Goal: Communication & Community: Connect with others

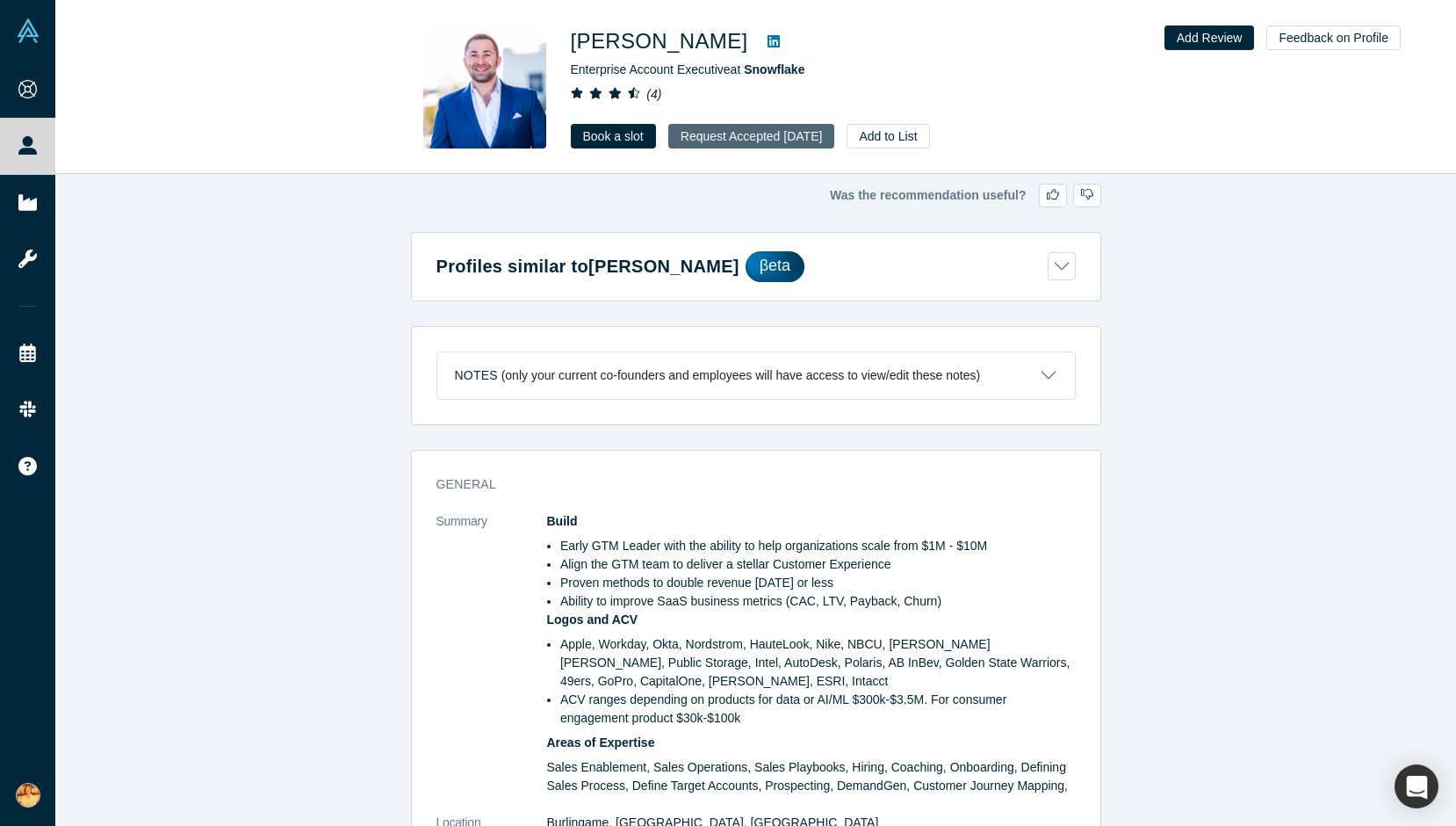
click at [743, 133] on button "Request Accepted [DATE]" at bounding box center [752, 137] width 167 height 25
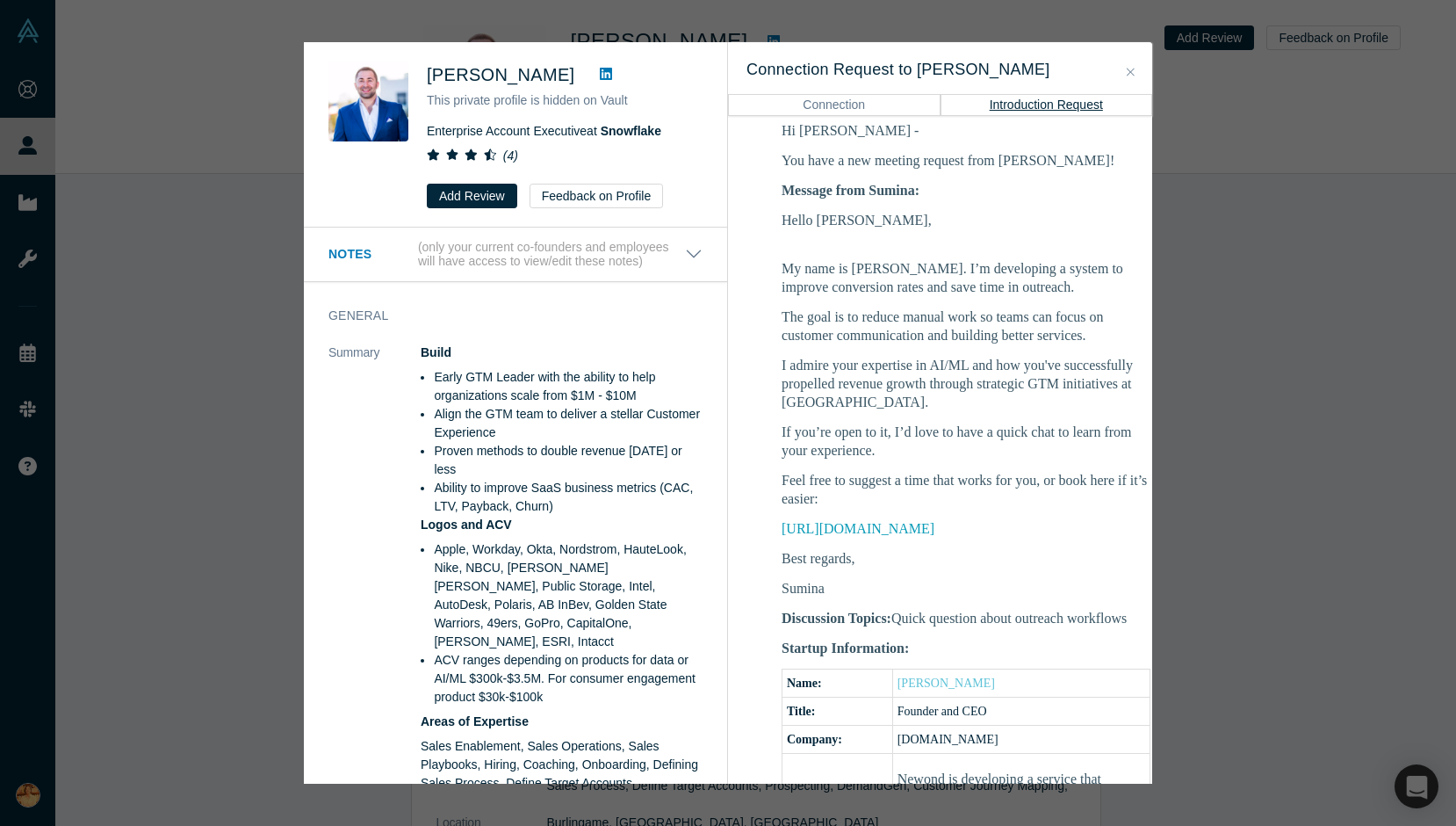
scroll to position [292, 0]
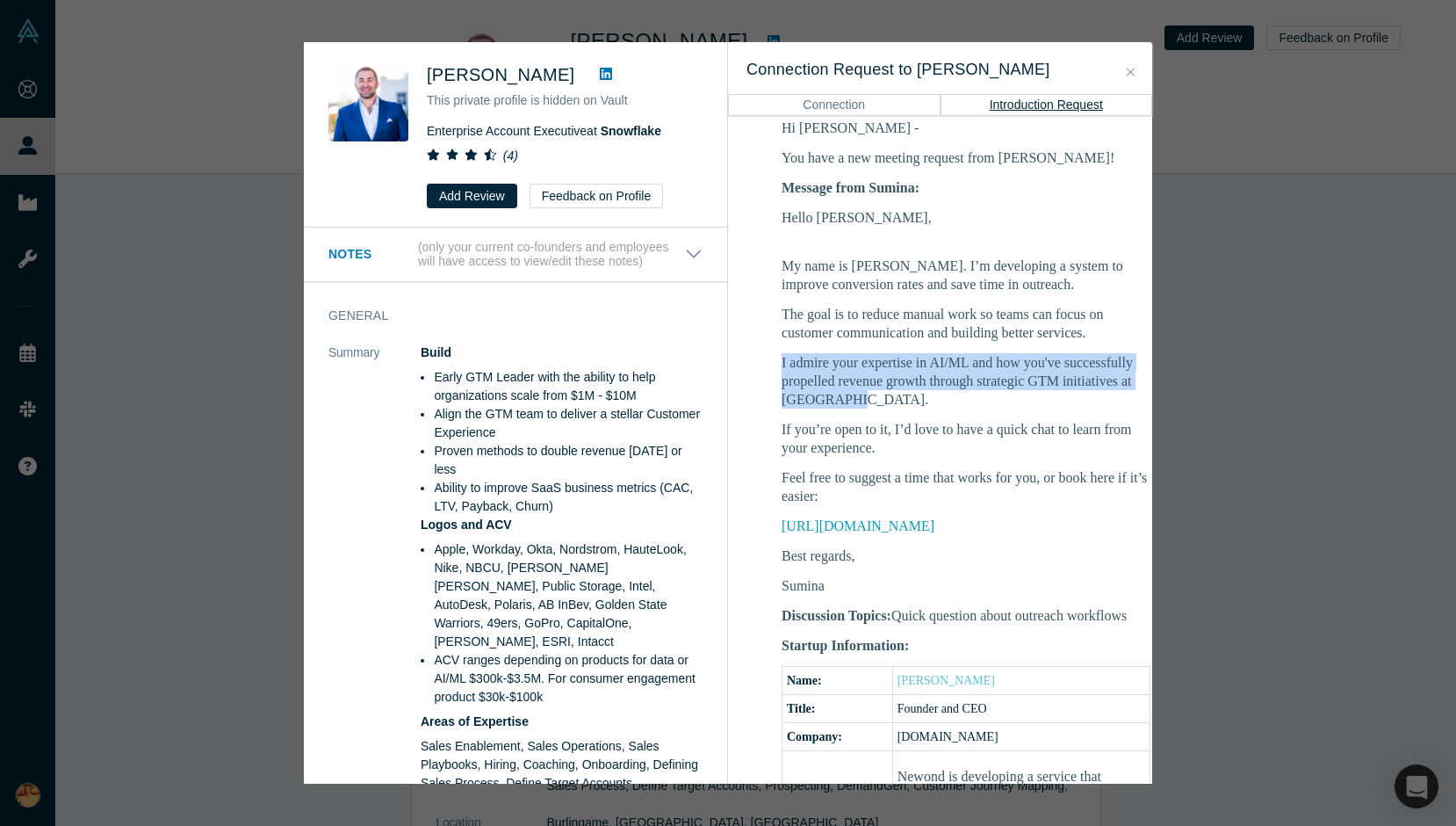
drag, startPoint x: 780, startPoint y: 377, endPoint x: 1079, endPoint y: 426, distance: 303.0
type textarea "I admire your expertise in AI/ML and how you've successfully propelled revenue …"
click at [1079, 426] on td "Hi [PERSON_NAME] - You have a new meeting request from [PERSON_NAME]! Message f…" at bounding box center [966, 707] width 439 height 1201
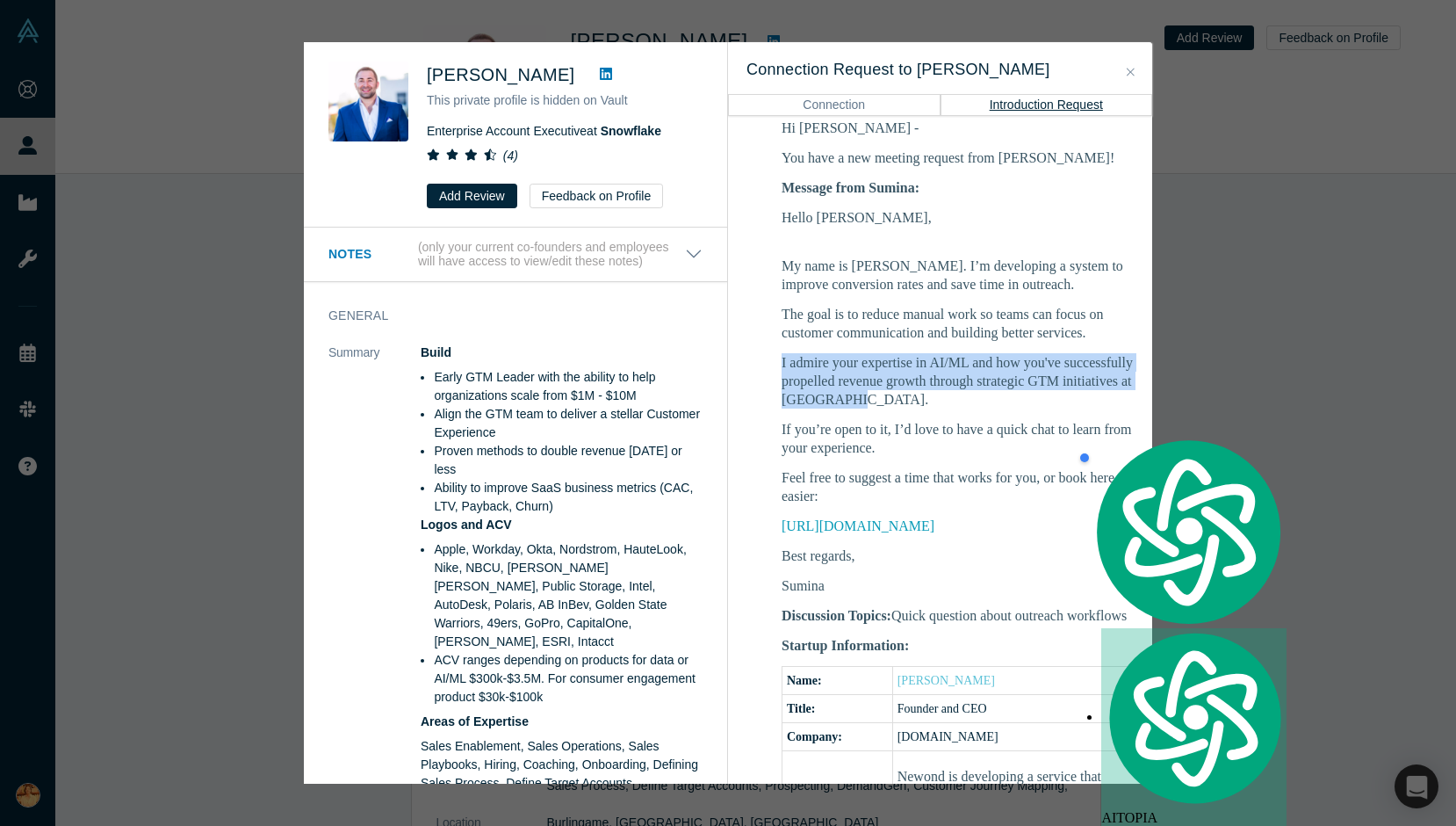
click at [1047, 424] on div at bounding box center [1047, 424] width 0 height 0
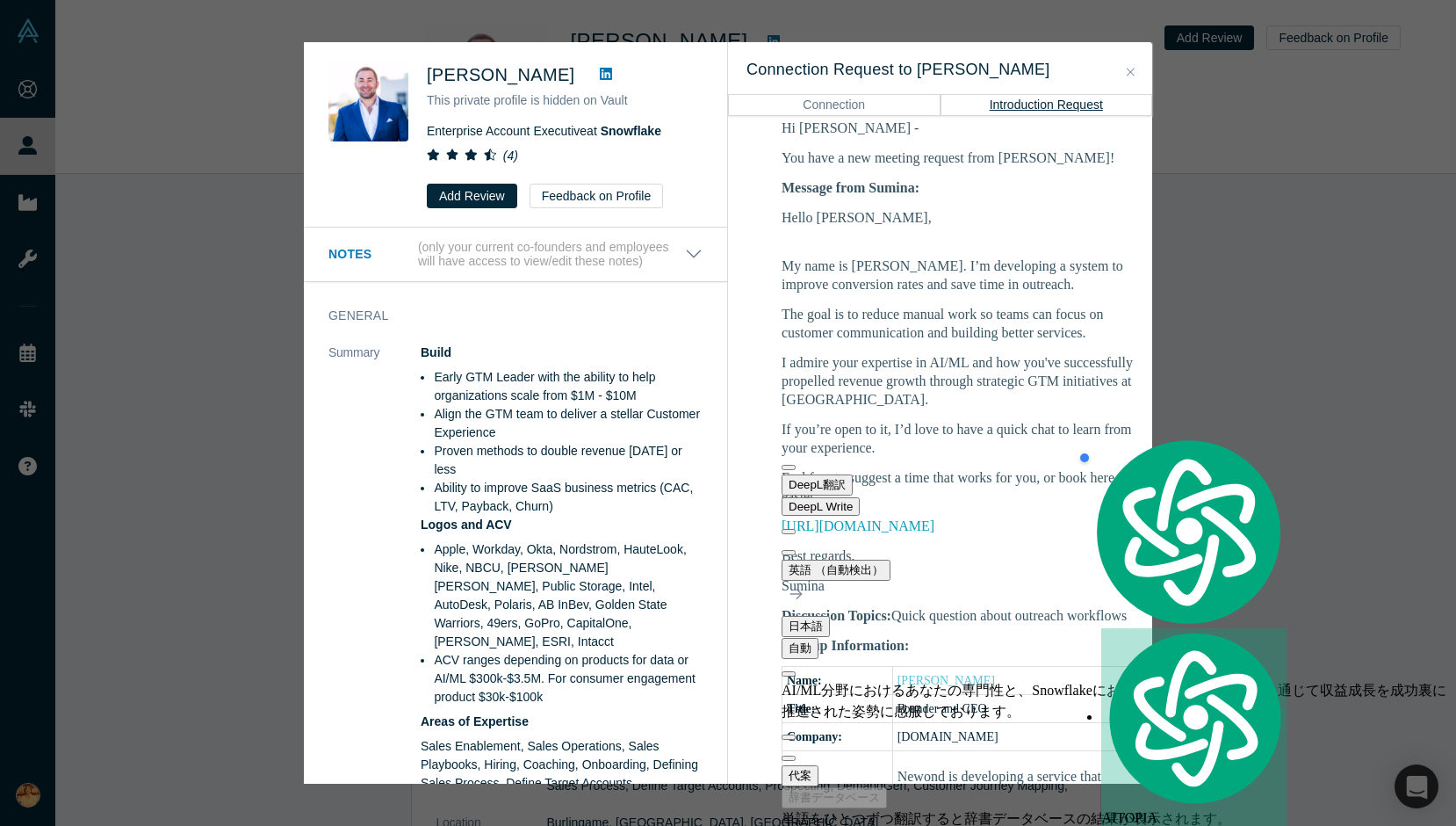
click at [904, 360] on div "Hello [PERSON_NAME], My name is [PERSON_NAME]. I’m developing a system to impro…" at bounding box center [965, 401] width 369 height 387
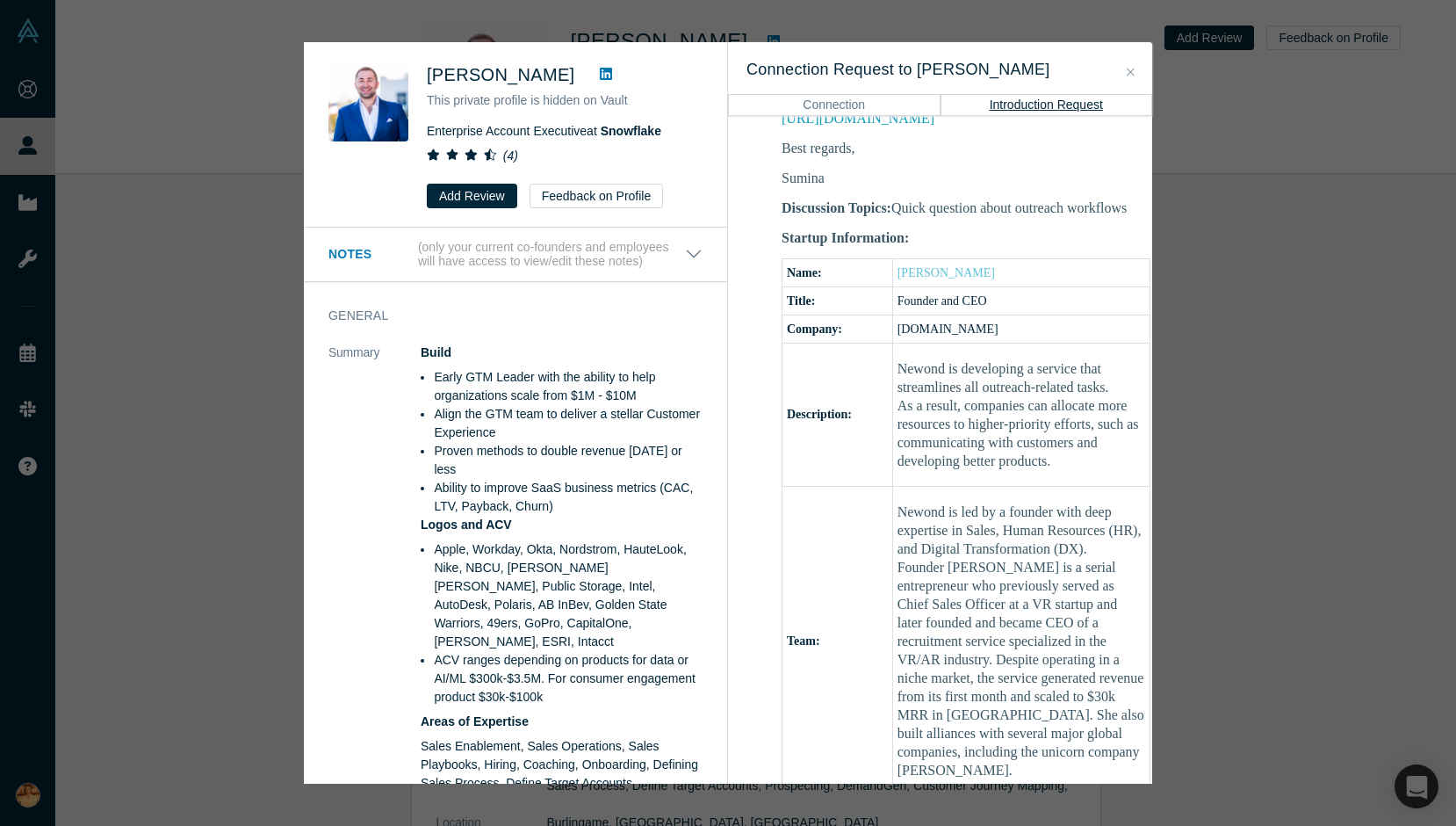
scroll to position [1034, 0]
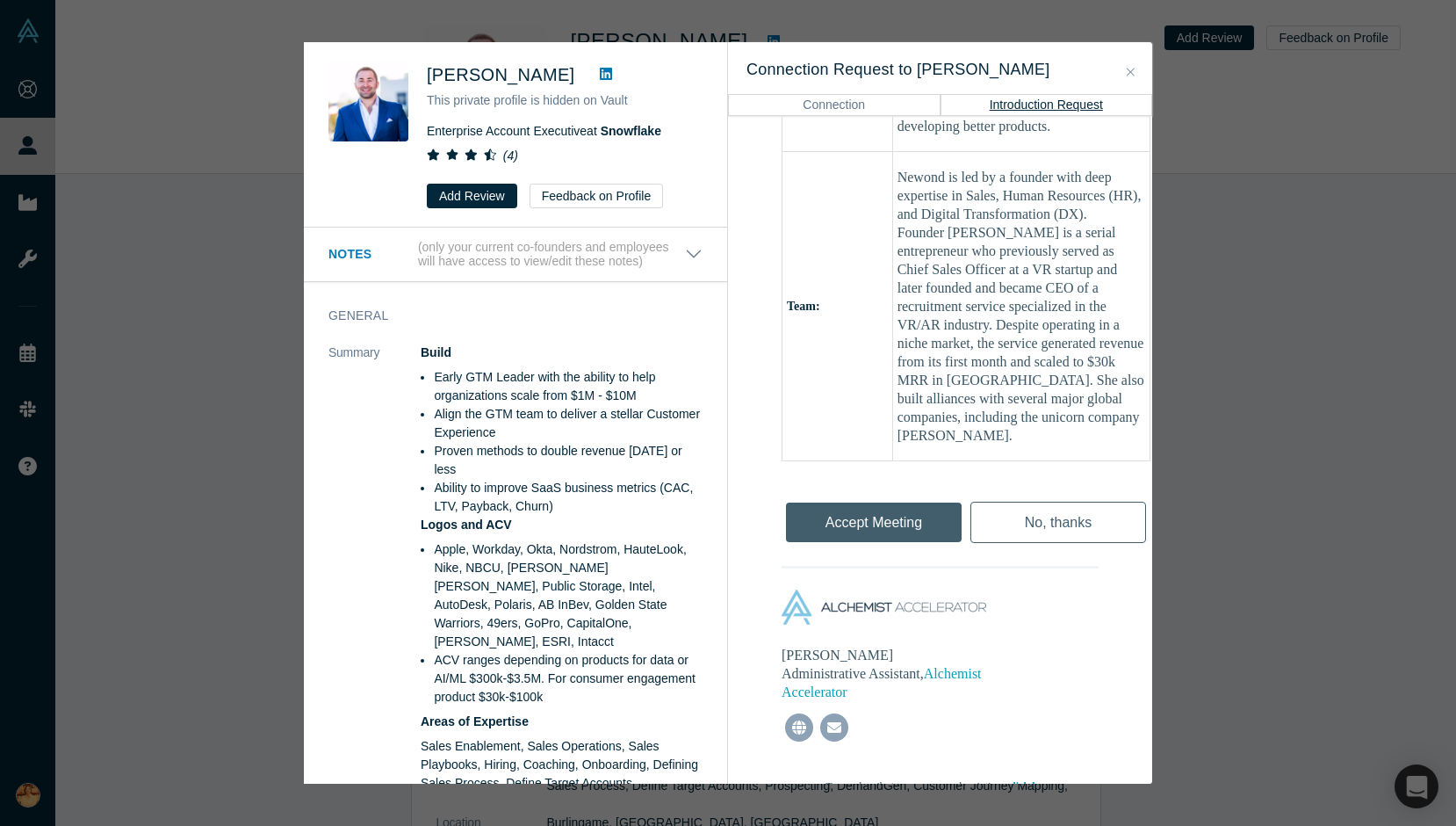
click at [1249, 446] on div "[PERSON_NAME] This private profile is hidden on Vault Enterprise Account Execut…" at bounding box center [728, 413] width 1456 height 826
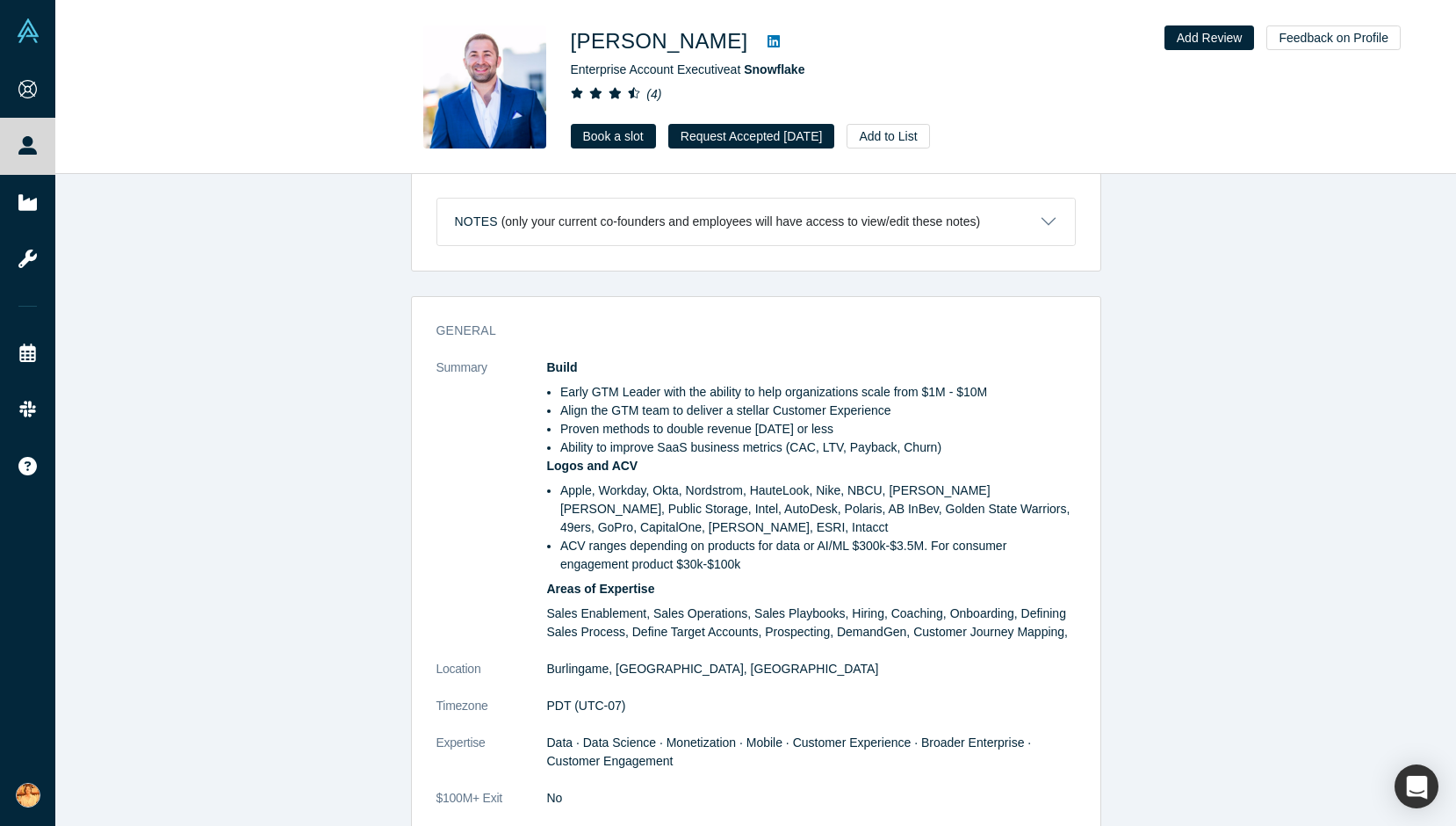
scroll to position [155, 0]
drag, startPoint x: 564, startPoint y: 66, endPoint x: 732, endPoint y: 66, distance: 168.0
click at [732, 66] on div "[PERSON_NAME] Enterprise Account Executive at [GEOGRAPHIC_DATA] ( 4 ) Book a sl…" at bounding box center [755, 88] width 690 height 123
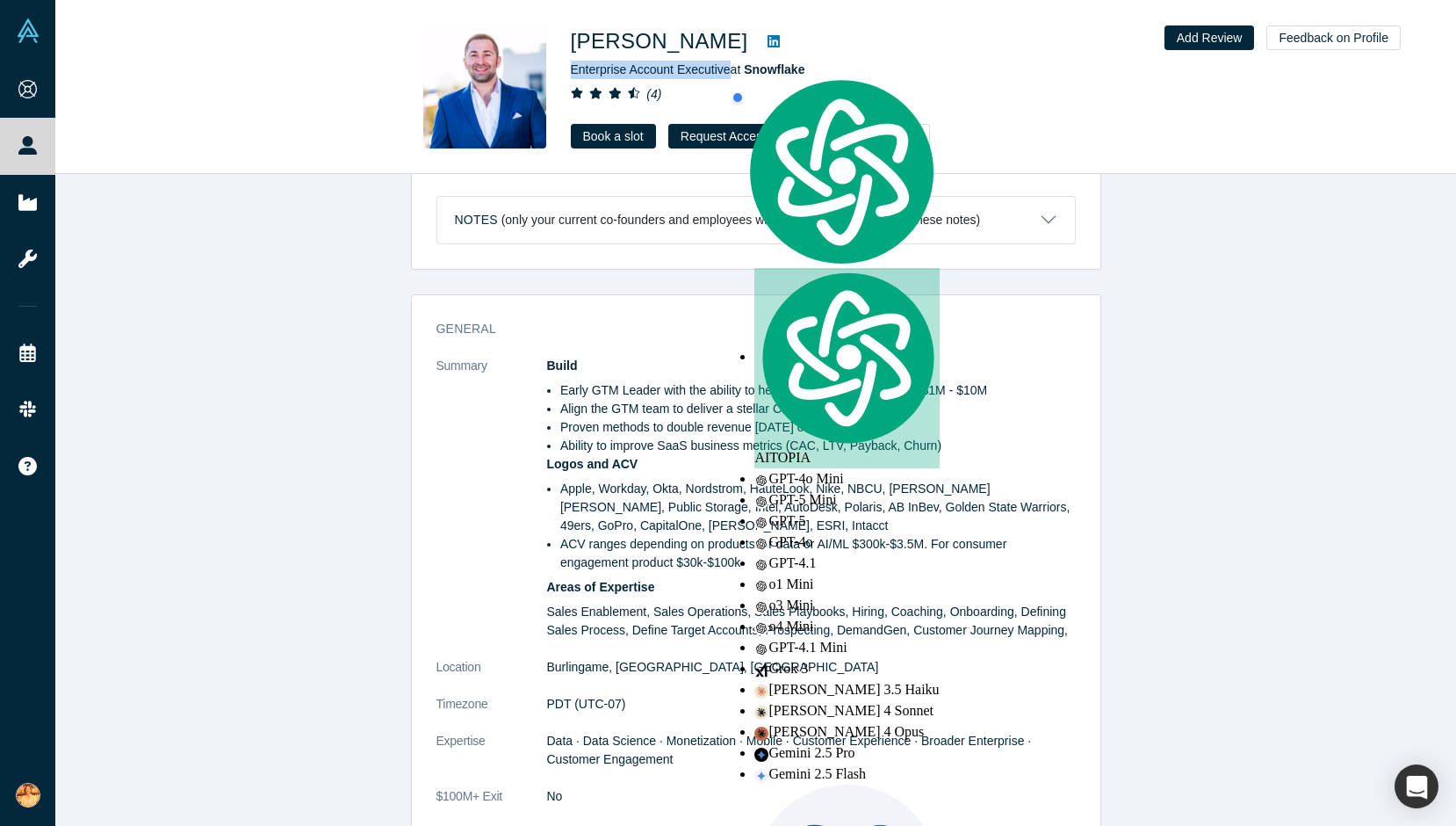
copy span "Enterprise Account Executive"
click at [1205, 290] on div "Was the recommendation useful? Profiles similar to [PERSON_NAME] βeta [PERSON_N…" at bounding box center [755, 500] width 1401 height 652
